Goal: Information Seeking & Learning: Learn about a topic

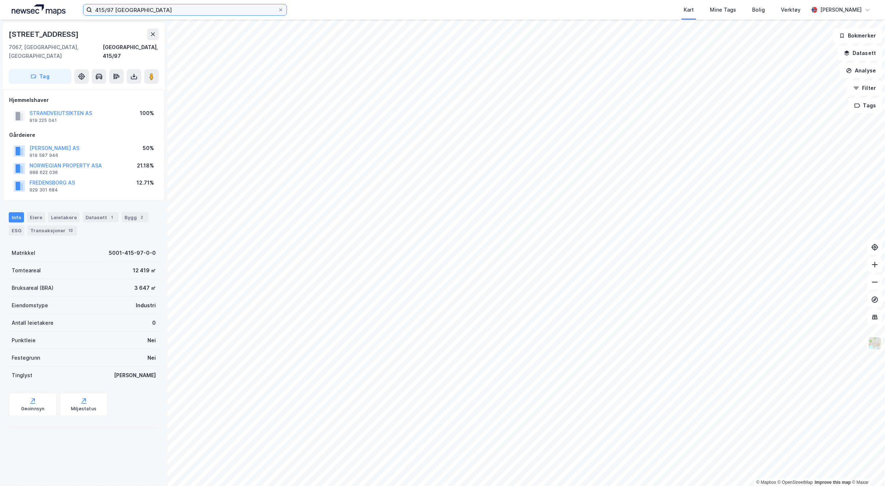
click at [110, 11] on input "415/97 [GEOGRAPHIC_DATA]" at bounding box center [185, 9] width 186 height 11
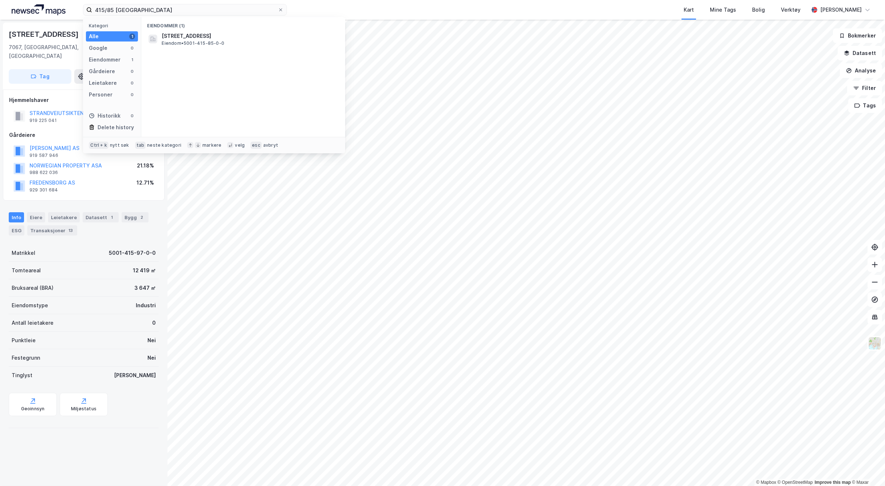
click at [184, 30] on div "Eiendommer (1)" at bounding box center [243, 23] width 204 height 13
click at [185, 39] on span "[STREET_ADDRESS]" at bounding box center [249, 36] width 175 height 9
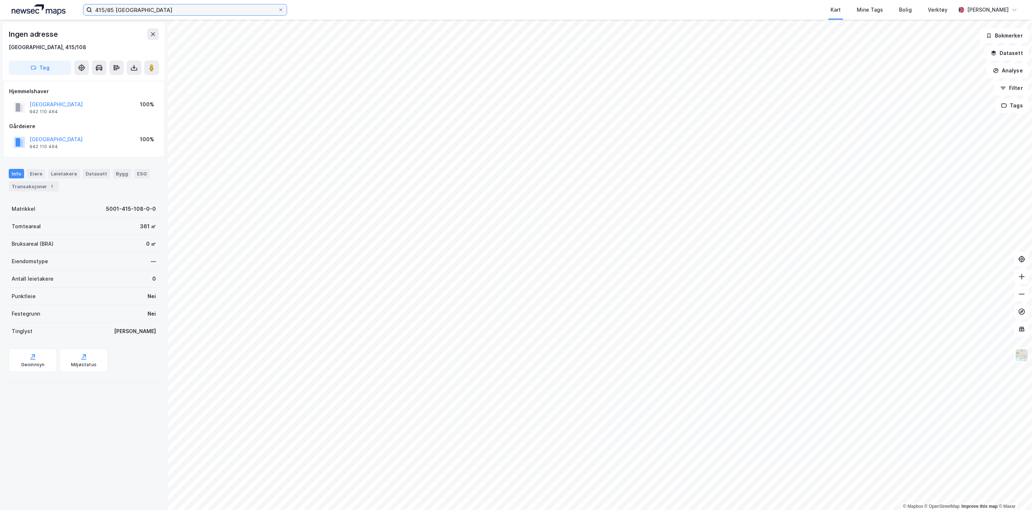
click at [116, 8] on input "415/85 [GEOGRAPHIC_DATA]" at bounding box center [185, 9] width 186 height 11
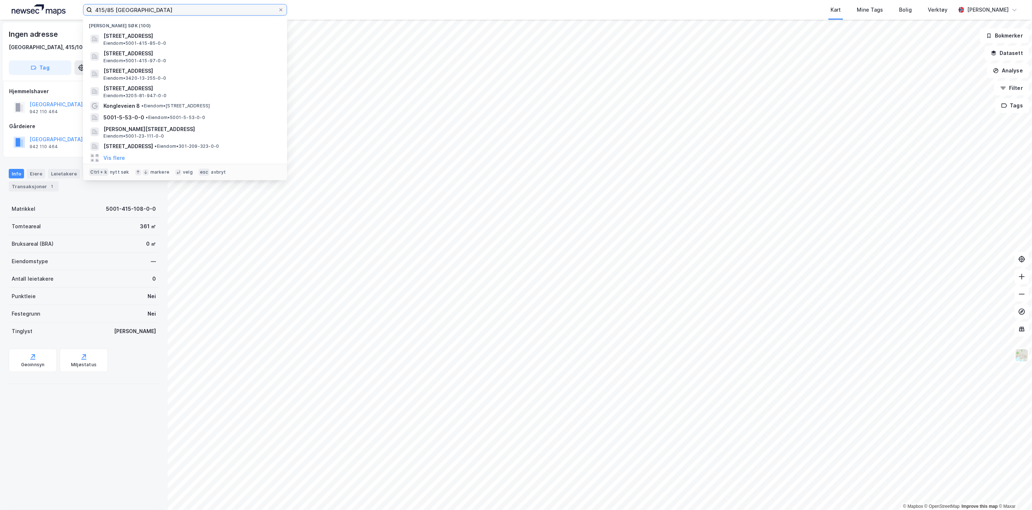
drag, startPoint x: 159, startPoint y: 12, endPoint x: 78, endPoint y: 11, distance: 80.9
click at [75, 10] on div "415/85 trondheim Nylige søk (100) [STREET_ADDRESS] Eiendom • 5001-415-85-0-0 [S…" at bounding box center [516, 10] width 1032 height 20
type input "23/1 [GEOGRAPHIC_DATA]"
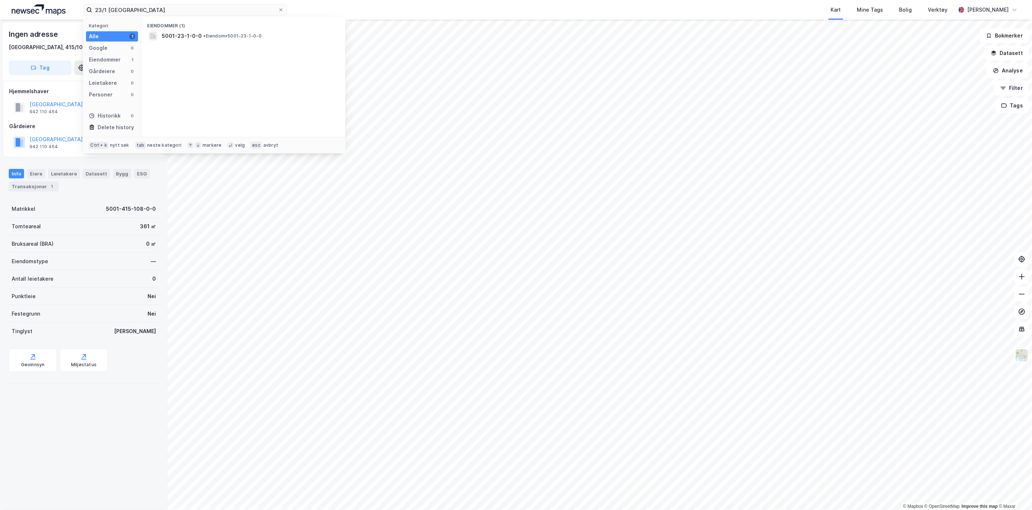
click at [181, 43] on div "Eiendommer (1) 5001-23-1-0-0 • Eiendom • 5001-23-1-0-0" at bounding box center [243, 77] width 204 height 120
click at [182, 40] on div "5001-23-1-0-0 • Eiendom • 5001-23-1-0-0" at bounding box center [243, 36] width 192 height 12
